Goal: Contribute content: Add original content to the website for others to see

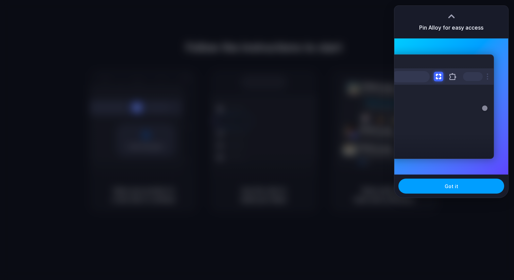
click at [441, 185] on button "Got it" at bounding box center [451, 185] width 106 height 15
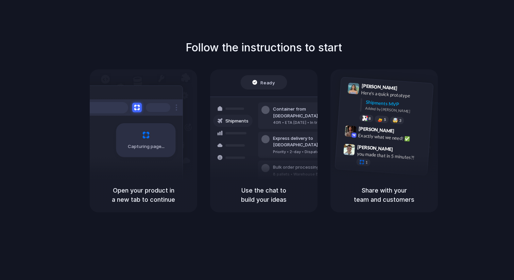
click at [491, 40] on div "Follow the instructions to start Capturing page Open your product in a new tab …" at bounding box center [264, 125] width 514 height 173
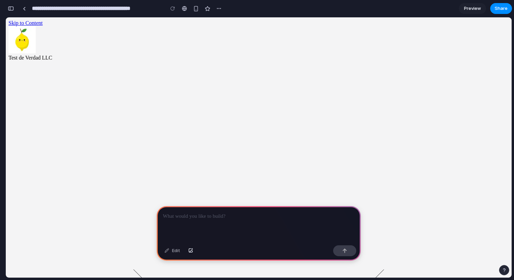
click at [236, 224] on div at bounding box center [259, 224] width 204 height 36
click at [204, 215] on p at bounding box center [259, 216] width 192 height 8
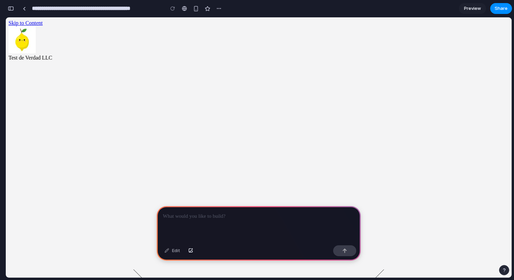
click at [10, 6] on div "button" at bounding box center [11, 8] width 6 height 5
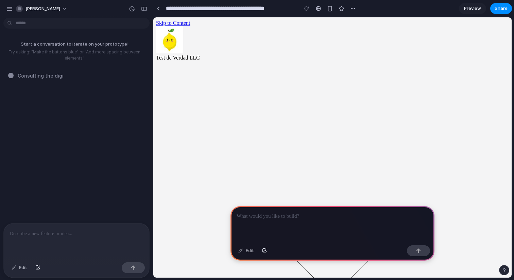
click at [261, 216] on p at bounding box center [333, 216] width 192 height 8
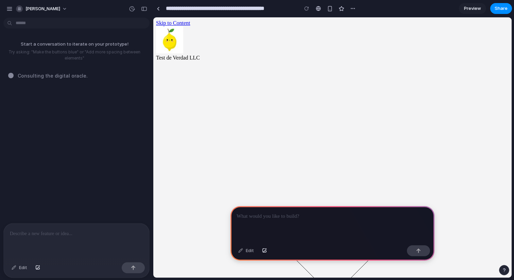
click at [285, 217] on p at bounding box center [333, 216] width 192 height 8
click at [264, 216] on p at bounding box center [333, 216] width 192 height 8
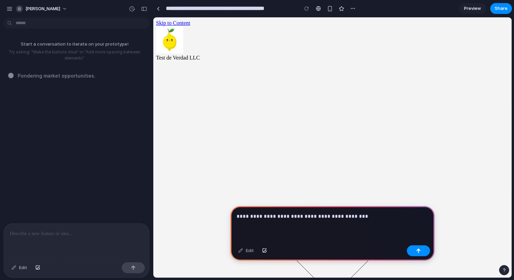
click at [349, 217] on p "**********" at bounding box center [333, 216] width 192 height 8
click at [370, 214] on p "**********" at bounding box center [333, 216] width 192 height 8
click at [425, 218] on p "**********" at bounding box center [333, 216] width 192 height 8
click at [400, 215] on p "**********" at bounding box center [333, 216] width 192 height 8
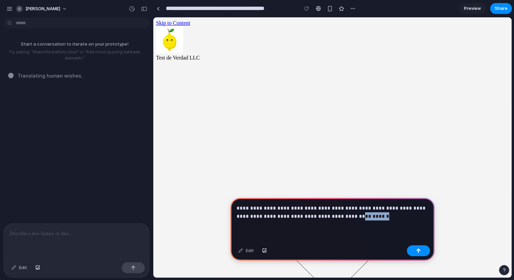
drag, startPoint x: 331, startPoint y: 216, endPoint x: 381, endPoint y: 218, distance: 50.4
click at [381, 218] on p "**********" at bounding box center [333, 212] width 192 height 16
click at [417, 248] on div "button" at bounding box center [418, 250] width 5 height 5
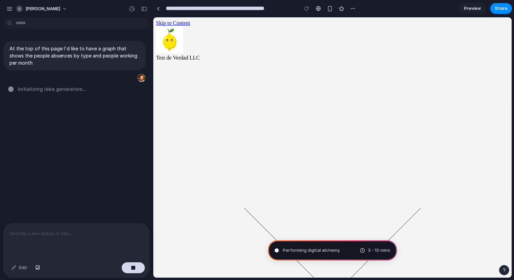
click at [85, 237] on div at bounding box center [77, 241] width 146 height 36
type input "**********"
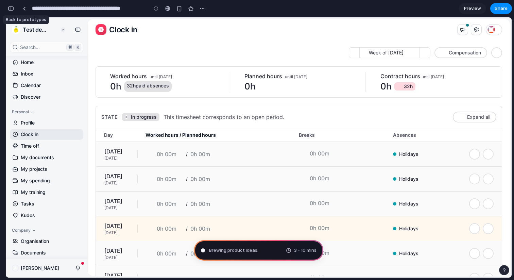
click at [11, 9] on div "button" at bounding box center [11, 8] width 6 height 5
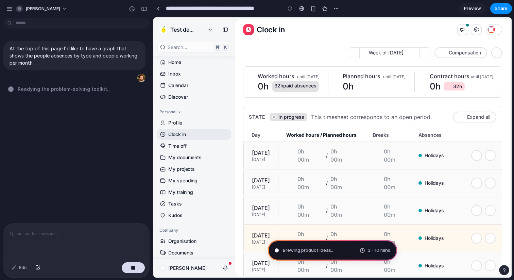
click at [105, 131] on div "At the top of this page I'd like to have a graph that shows the people absences…" at bounding box center [74, 121] width 149 height 203
click at [488, 156] on icon "button" at bounding box center [488, 155] width 8 height 8
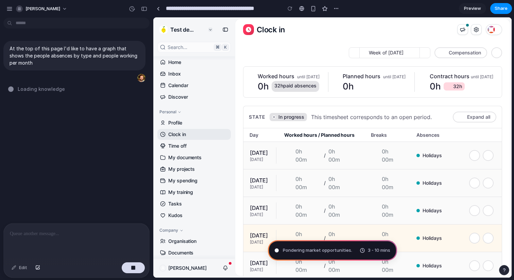
click at [488, 156] on icon "button" at bounding box center [488, 155] width 8 height 8
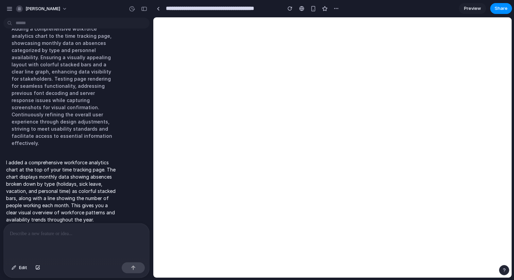
scroll to position [0, 0]
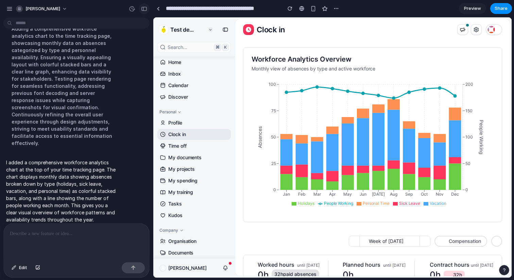
click at [144, 8] on div "button" at bounding box center [144, 8] width 6 height 5
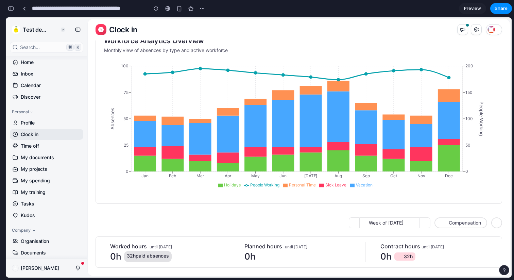
scroll to position [17, 0]
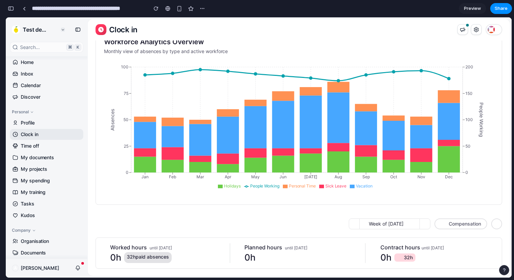
click at [9, 13] on button "button" at bounding box center [10, 8] width 11 height 11
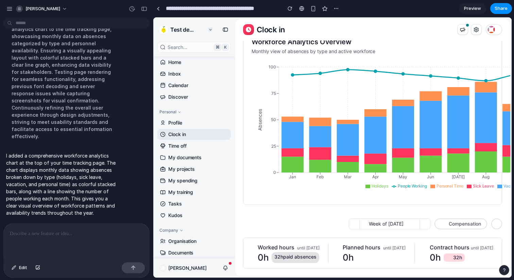
scroll to position [74, 0]
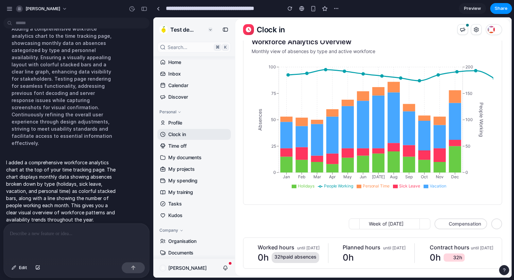
click at [67, 245] on div at bounding box center [77, 241] width 146 height 36
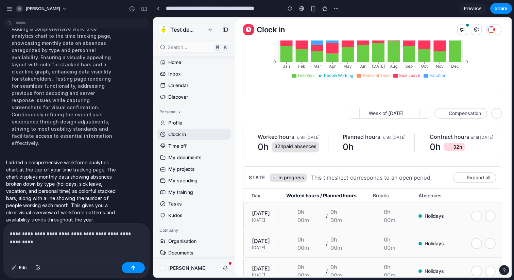
scroll to position [82, 0]
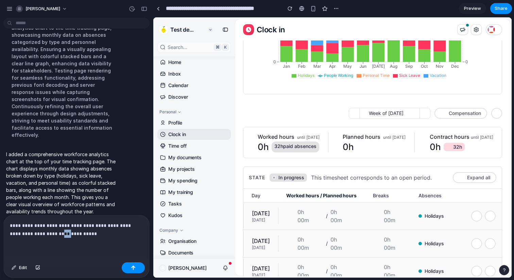
drag, startPoint x: 44, startPoint y: 233, endPoint x: 37, endPoint y: 234, distance: 6.9
click at [37, 234] on p "**********" at bounding box center [76, 229] width 133 height 16
click at [66, 232] on p "**********" at bounding box center [76, 229] width 133 height 16
click at [110, 234] on p "**********" at bounding box center [76, 229] width 133 height 16
click at [112, 234] on p "**********" at bounding box center [76, 229] width 133 height 16
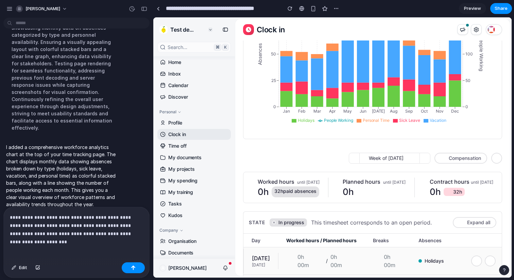
scroll to position [74, 0]
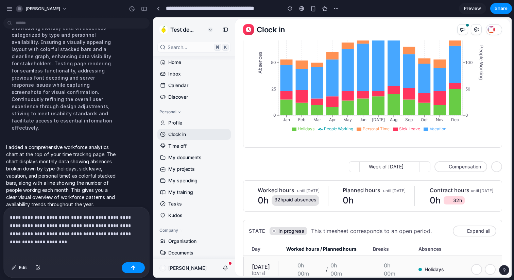
click at [125, 238] on div "**********" at bounding box center [77, 233] width 146 height 52
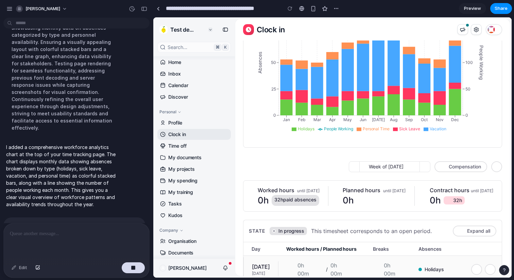
scroll to position [144, 0]
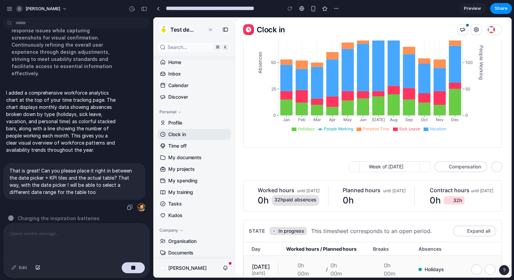
click at [88, 201] on div "That is great! Can you please place it right in between the date picker + KPI t…" at bounding box center [74, 187] width 142 height 49
click at [131, 204] on div "button" at bounding box center [129, 206] width 5 height 5
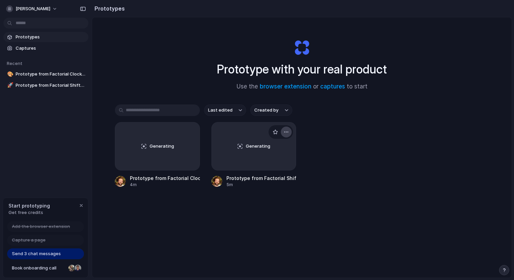
click at [288, 131] on div "button" at bounding box center [286, 131] width 5 height 5
click at [273, 178] on li "Delete" at bounding box center [267, 180] width 48 height 11
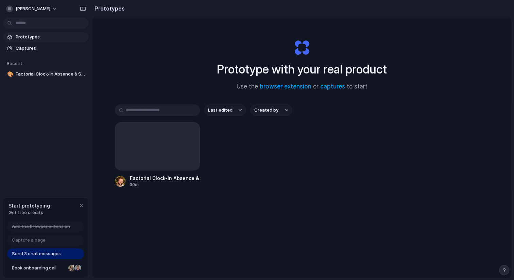
click at [305, 171] on div "Factorial Clock-In Absence & Staffing Graph 30m" at bounding box center [302, 155] width 374 height 66
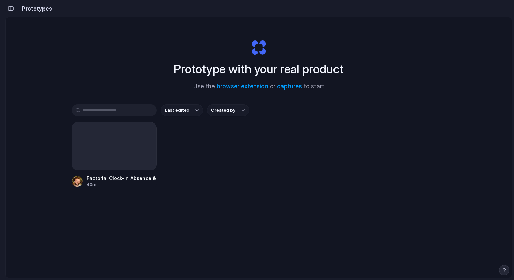
click at [14, 7] on button "button" at bounding box center [10, 8] width 11 height 11
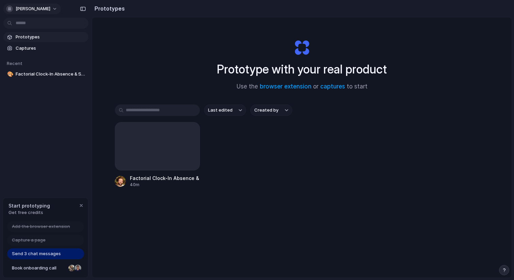
click at [51, 11] on button "[PERSON_NAME]" at bounding box center [31, 8] width 57 height 11
click at [51, 11] on div "Settings Invite members Change theme Sign out" at bounding box center [257, 140] width 514 height 280
click at [26, 66] on div "Recent" at bounding box center [45, 63] width 85 height 8
click at [38, 127] on div "Prototypes Captures Recent 🎨 Factorial Clock-In Absence & Staffing Graph" at bounding box center [46, 84] width 92 height 168
click at [58, 253] on span "Send 3 chat messages" at bounding box center [36, 253] width 49 height 7
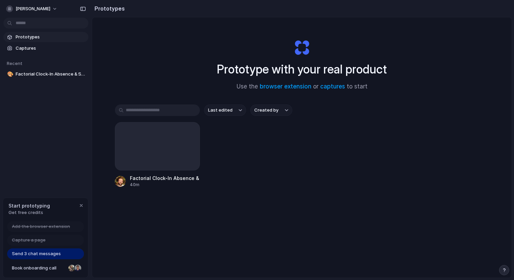
click at [49, 255] on span "Send 3 chat messages" at bounding box center [36, 253] width 49 height 7
click at [79, 206] on div "button" at bounding box center [81, 205] width 5 height 5
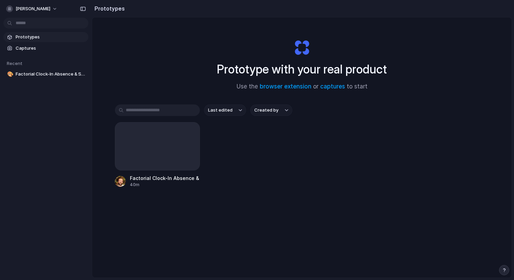
click at [165, 209] on div "Last edited Created by Factorial Clock-In Absence & Staffing Graph 40m" at bounding box center [302, 166] width 374 height 125
click at [336, 88] on link "captures" at bounding box center [332, 86] width 25 height 7
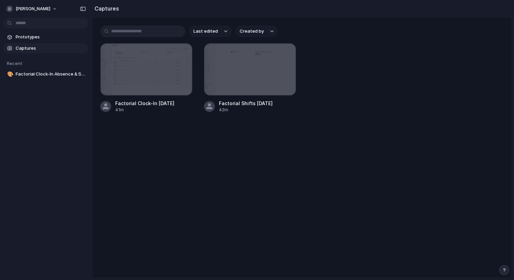
click at [115, 187] on main "Last edited Created by Factorial Clock-In September 2025 41m Factorial Shifts S…" at bounding box center [302, 147] width 420 height 261
click at [34, 39] on span "Prototypes" at bounding box center [51, 37] width 70 height 7
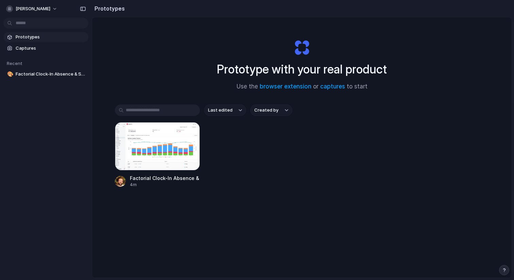
click at [157, 106] on input "text" at bounding box center [157, 110] width 85 height 12
click at [56, 7] on button "[PERSON_NAME]" at bounding box center [31, 8] width 57 height 11
click at [34, 23] on li "Settings" at bounding box center [33, 24] width 56 height 11
click at [50, 8] on span "[PERSON_NAME]" at bounding box center [33, 8] width 35 height 7
click at [83, 8] on div "Settings Invite members Change theme Sign out" at bounding box center [257, 140] width 514 height 280
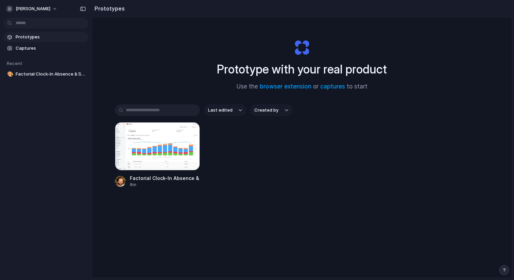
click at [310, 104] on div "Prototype with your real product Use the browser extension or captures to start…" at bounding box center [302, 165] width 420 height 296
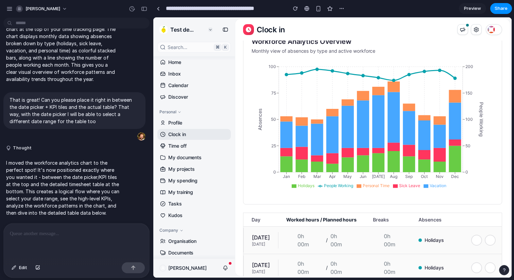
scroll to position [99, 0]
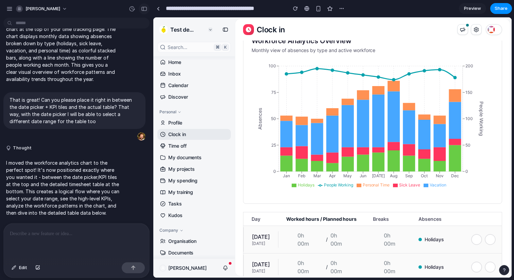
click at [145, 11] on div "button" at bounding box center [144, 8] width 6 height 5
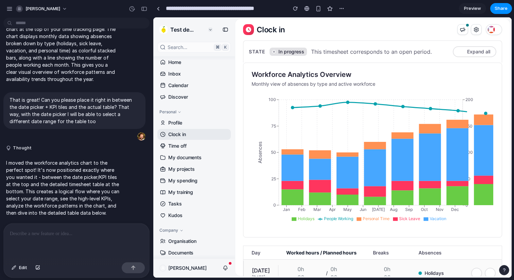
scroll to position [82, 0]
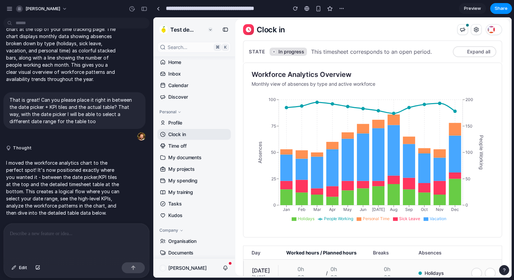
click at [227, 30] on icon at bounding box center [225, 29] width 7 height 7
click at [224, 29] on icon at bounding box center [225, 29] width 7 height 7
click at [143, 9] on div "button" at bounding box center [144, 8] width 6 height 5
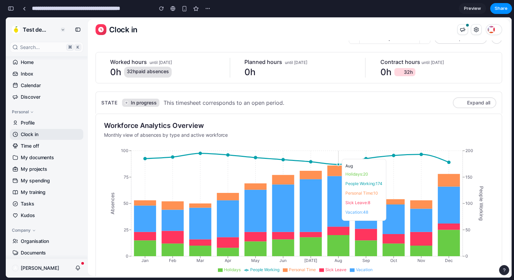
scroll to position [0, 0]
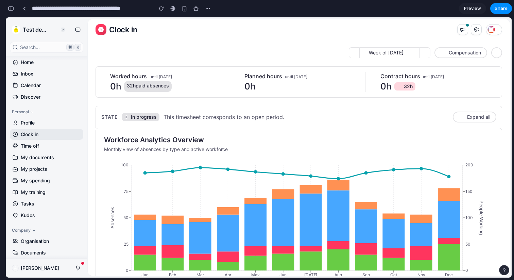
click at [484, 117] on span "Expand all" at bounding box center [478, 117] width 23 height 7
click at [155, 82] on span "paid absences" at bounding box center [152, 85] width 33 height 7
click at [476, 118] on span "Expand all" at bounding box center [478, 117] width 23 height 7
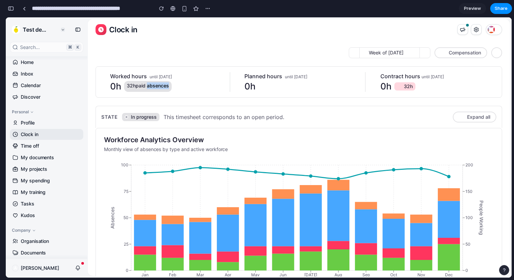
click at [476, 118] on span "Expand all" at bounding box center [478, 117] width 23 height 7
click at [464, 57] on button "Compensation" at bounding box center [460, 52] width 53 height 11
